Goal: Information Seeking & Learning: Find specific fact

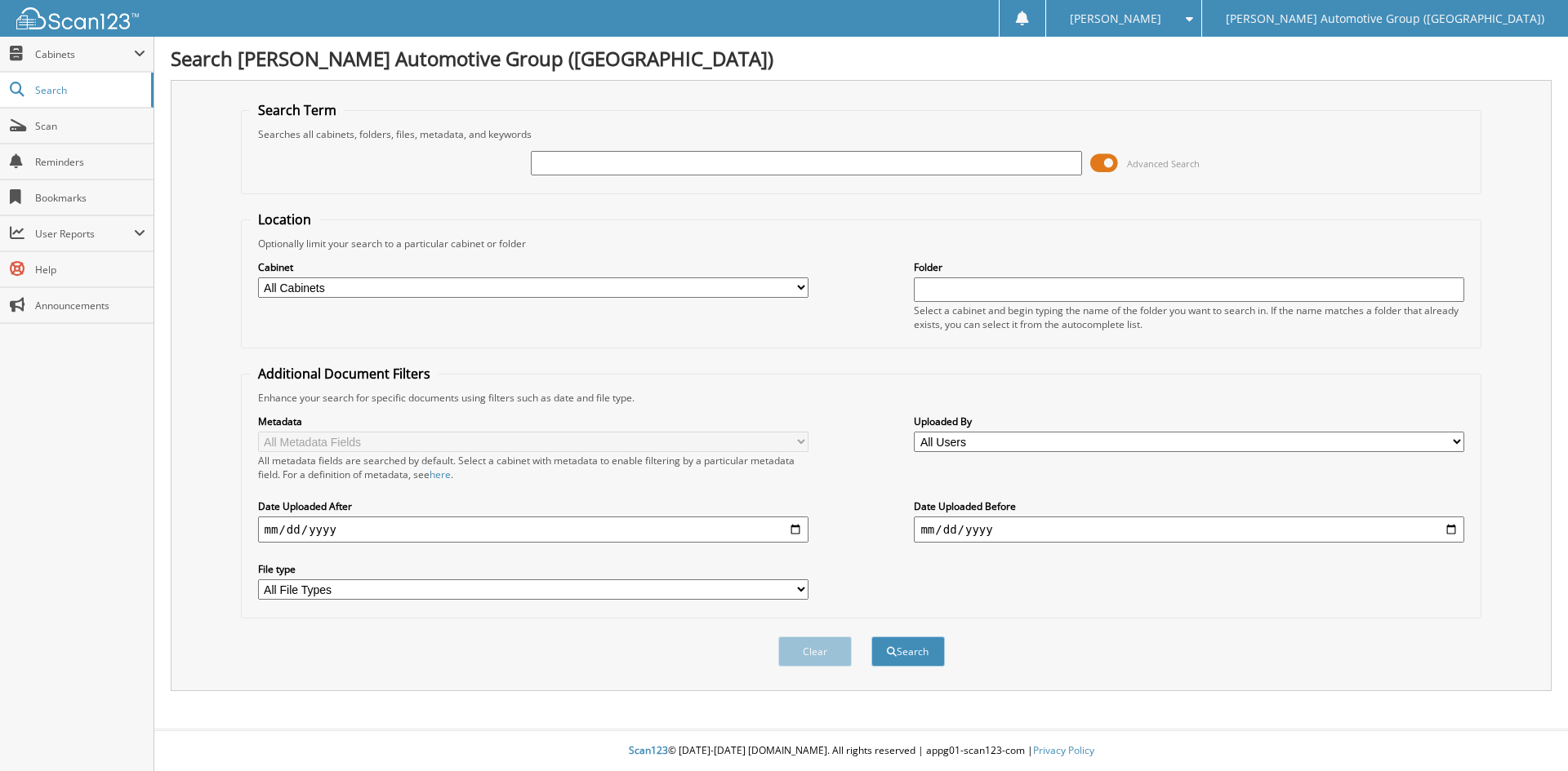
click at [565, 162] on input "text" at bounding box center [806, 162] width 551 height 24
type input "351805"
click at [904, 649] on button "Search" at bounding box center [908, 652] width 74 height 31
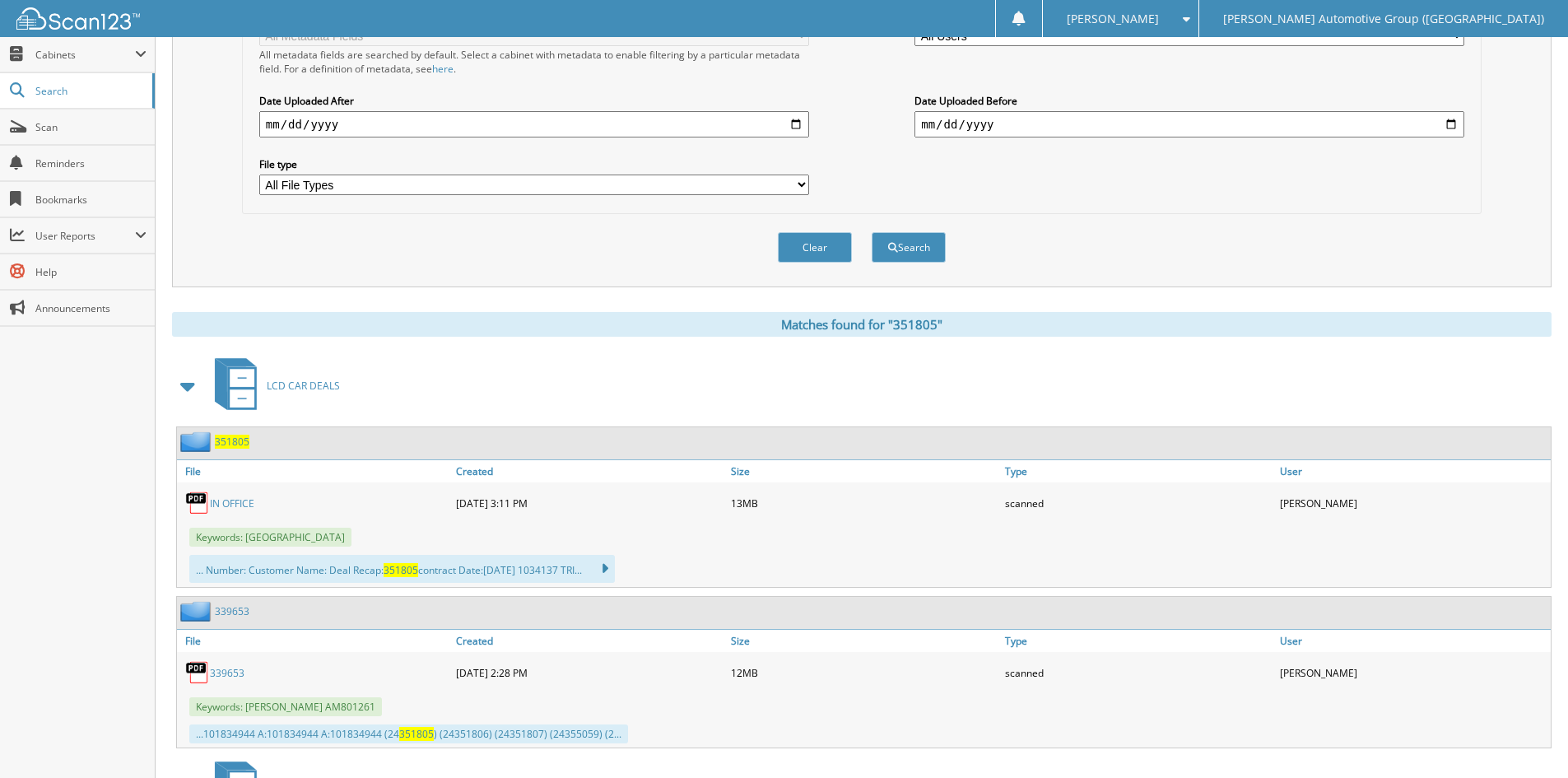
scroll to position [412, 0]
click at [229, 501] on link "IN OFFICE" at bounding box center [232, 501] width 44 height 14
